Goal: Task Accomplishment & Management: Manage account settings

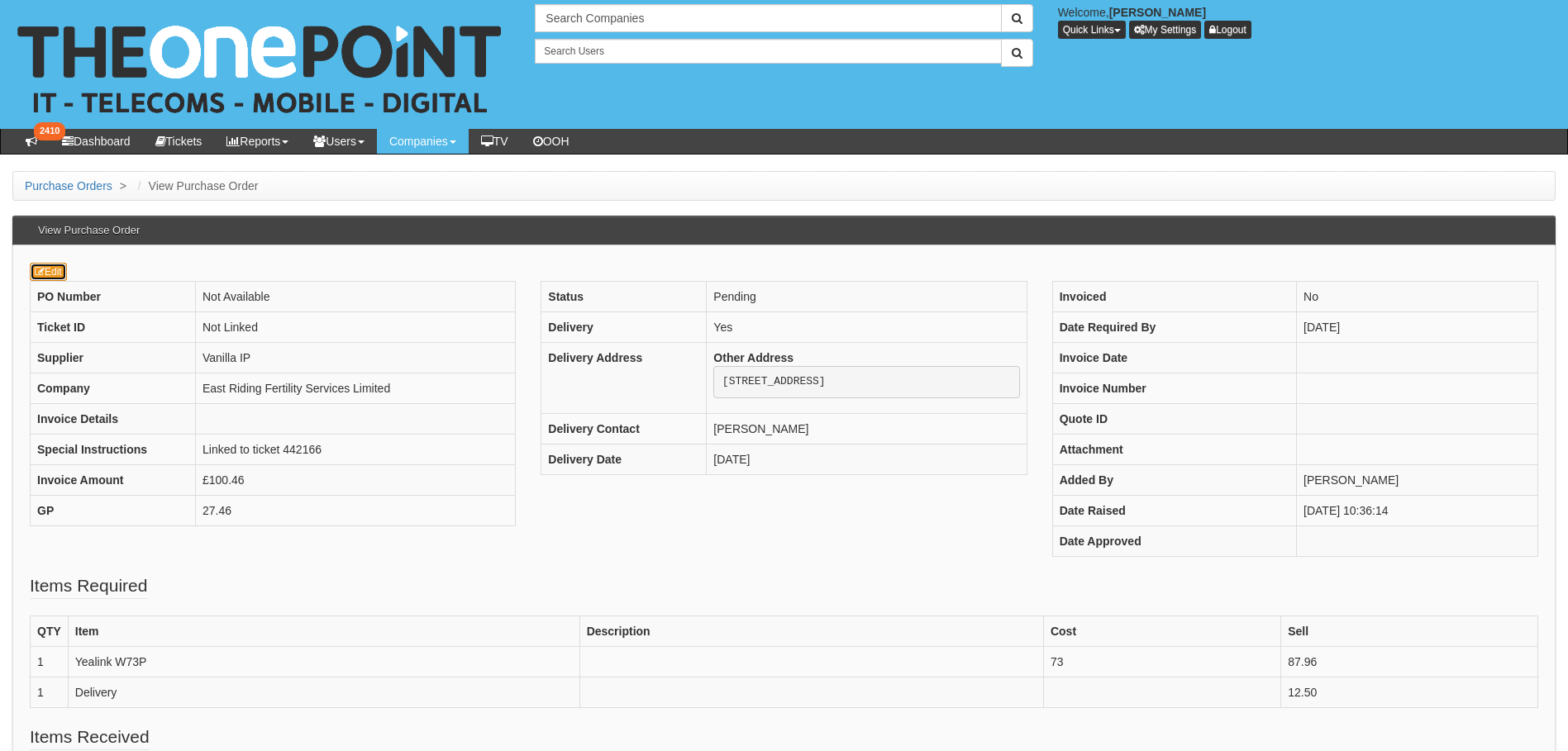
click at [43, 274] on icon at bounding box center [39, 271] width 10 height 10
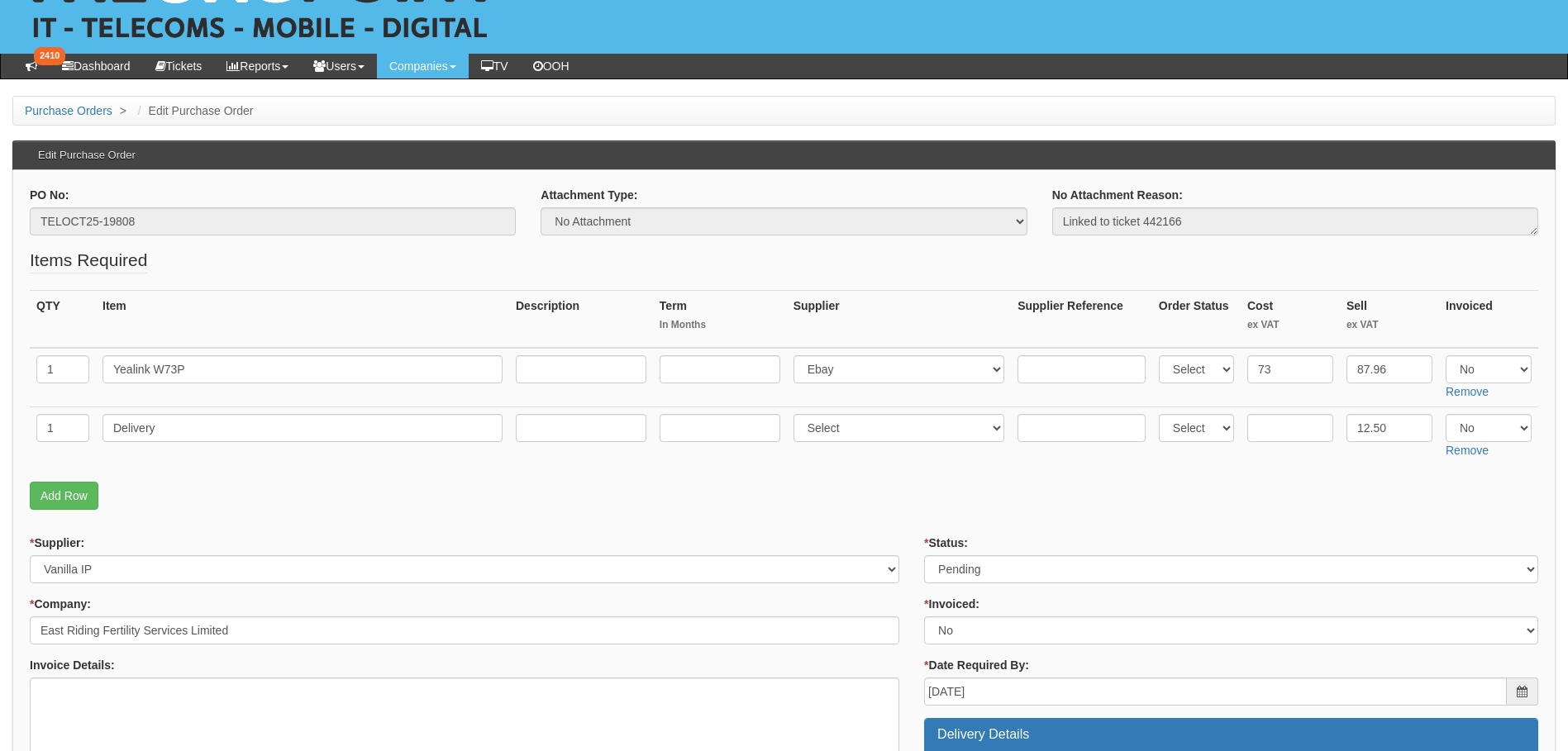
scroll to position [82, 0]
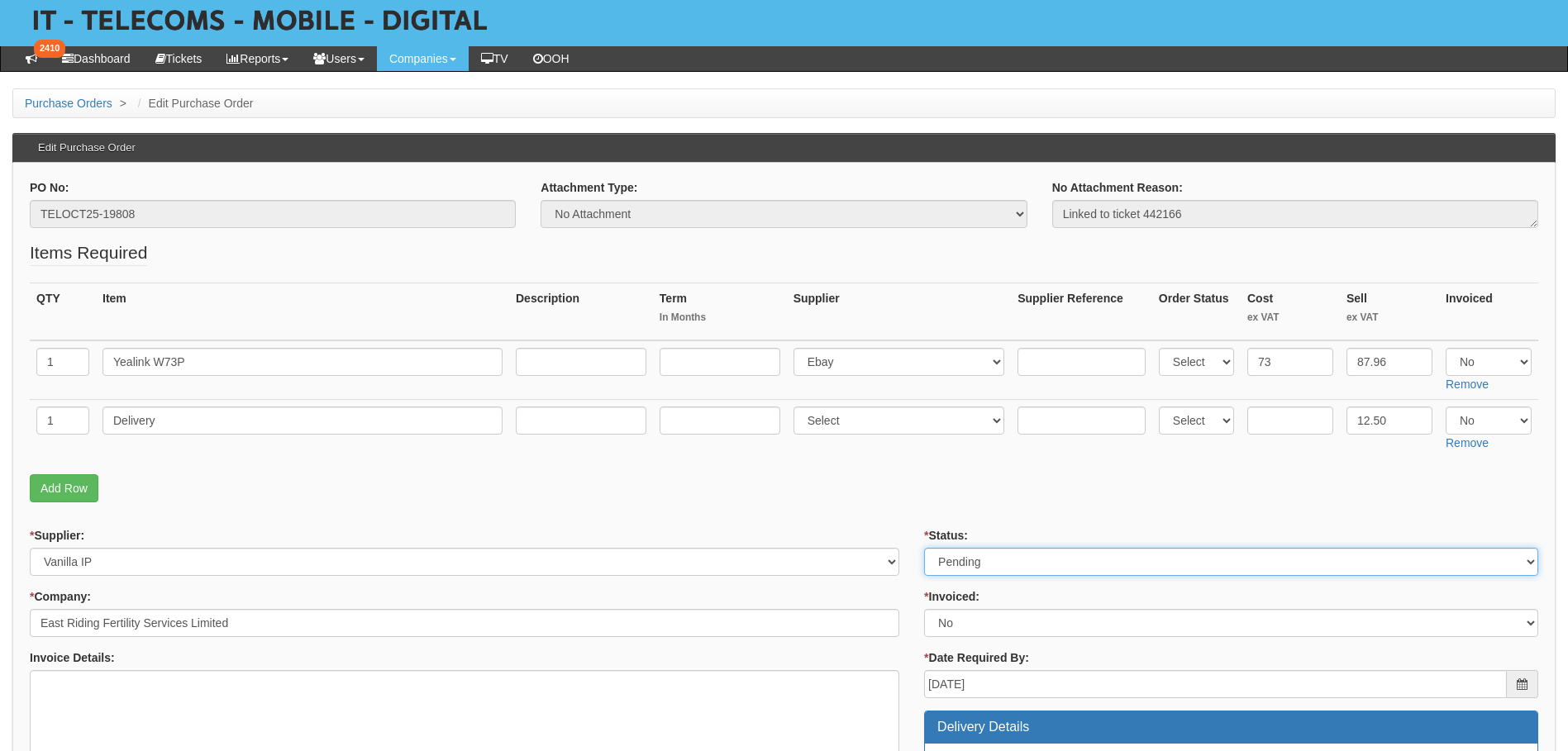
click at [988, 564] on select "Select Approved Completed Delivered Invoiced Ordered Ordered to site Part Order…" at bounding box center [1230, 562] width 614 height 28
select select "8"
click at [924, 548] on select "Select Approved Completed Delivered Invoiced Ordered Ordered to site Part Order…" at bounding box center [1230, 562] width 614 height 28
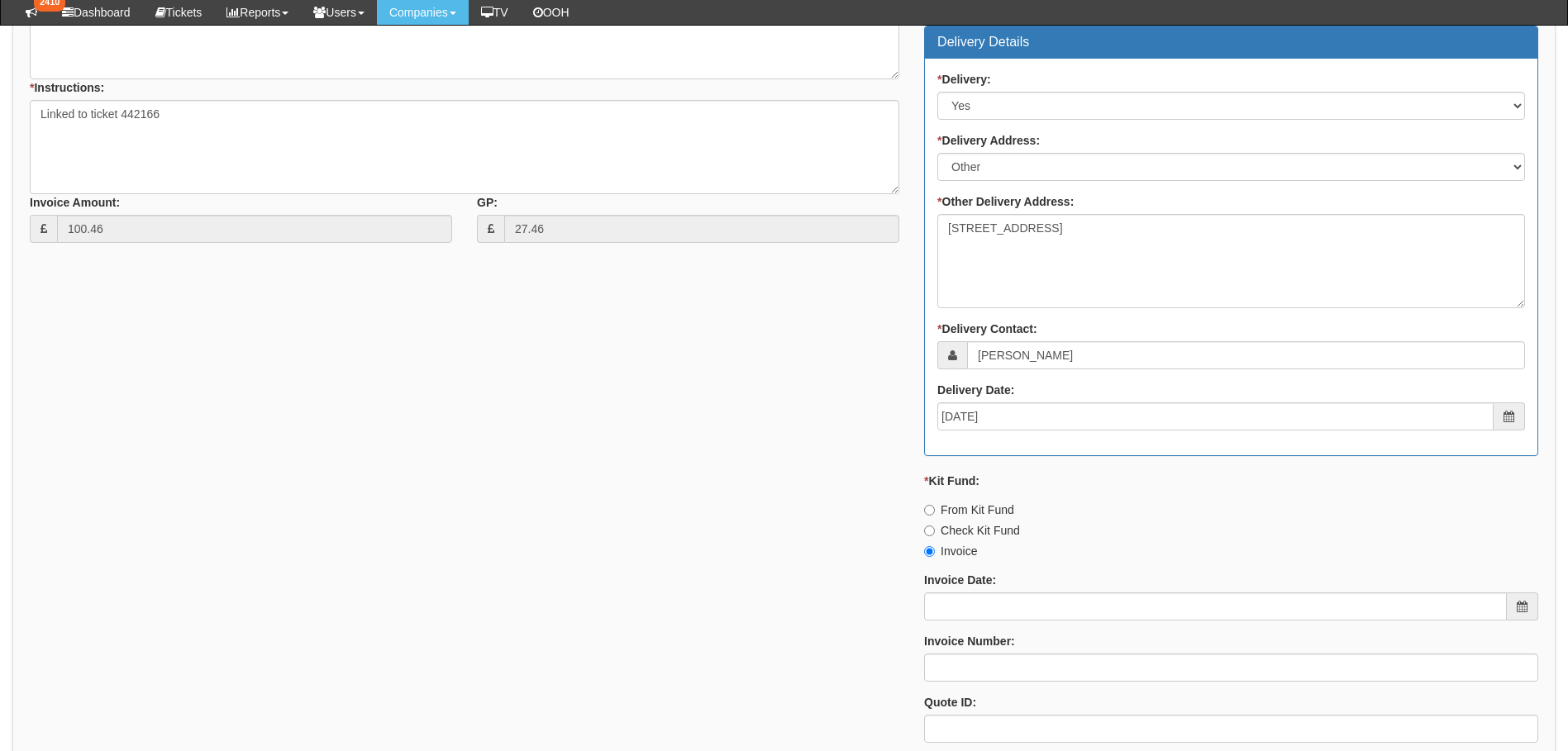
scroll to position [908, 0]
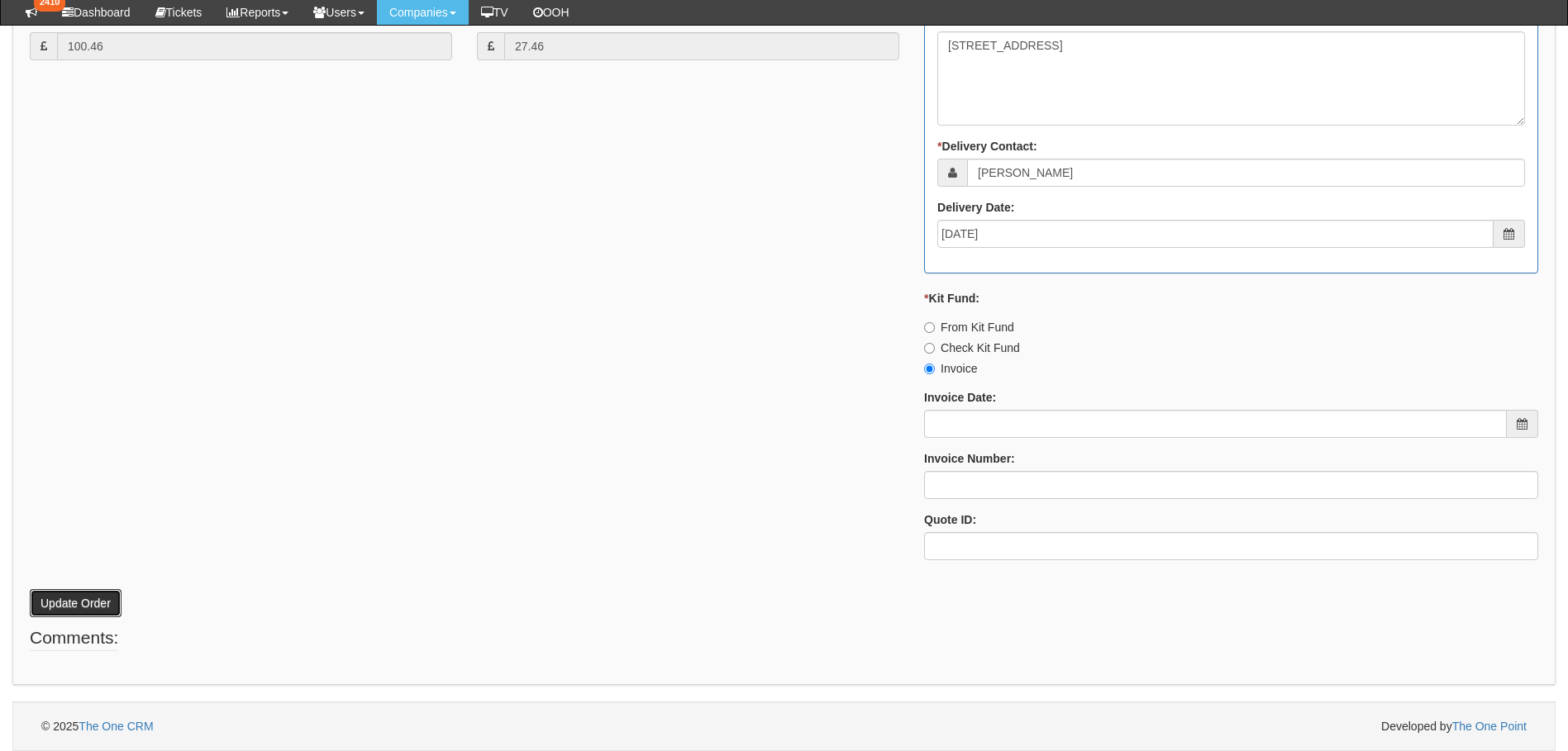
click at [62, 608] on button "Update Order" at bounding box center [76, 603] width 92 height 28
